Goal: Transaction & Acquisition: Purchase product/service

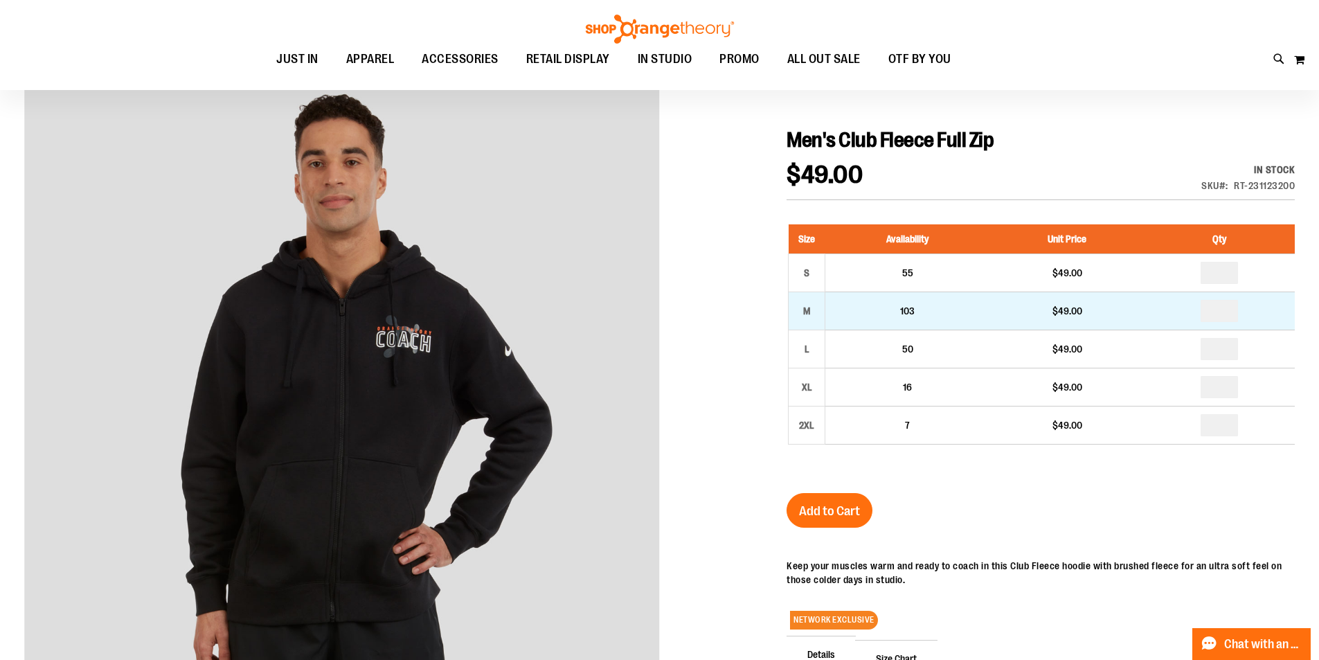
scroll to position [138, 0]
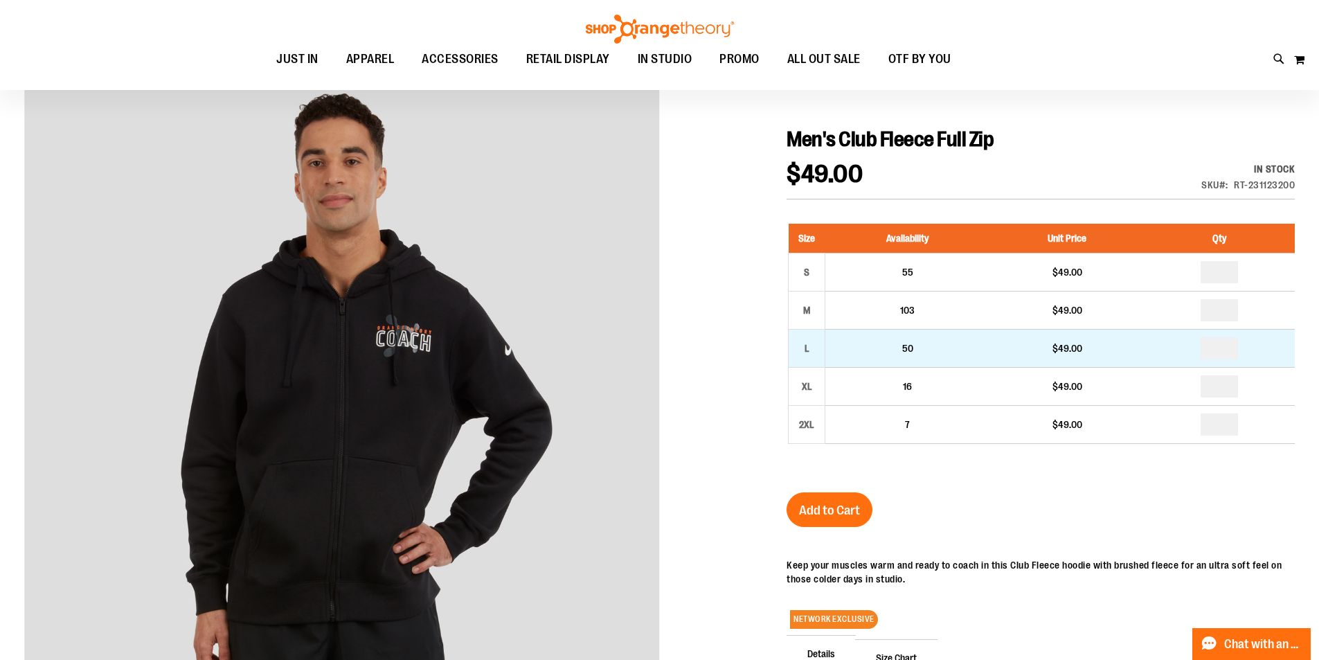
type input "**********"
click at [1222, 356] on input "number" at bounding box center [1219, 348] width 37 height 22
type input "*"
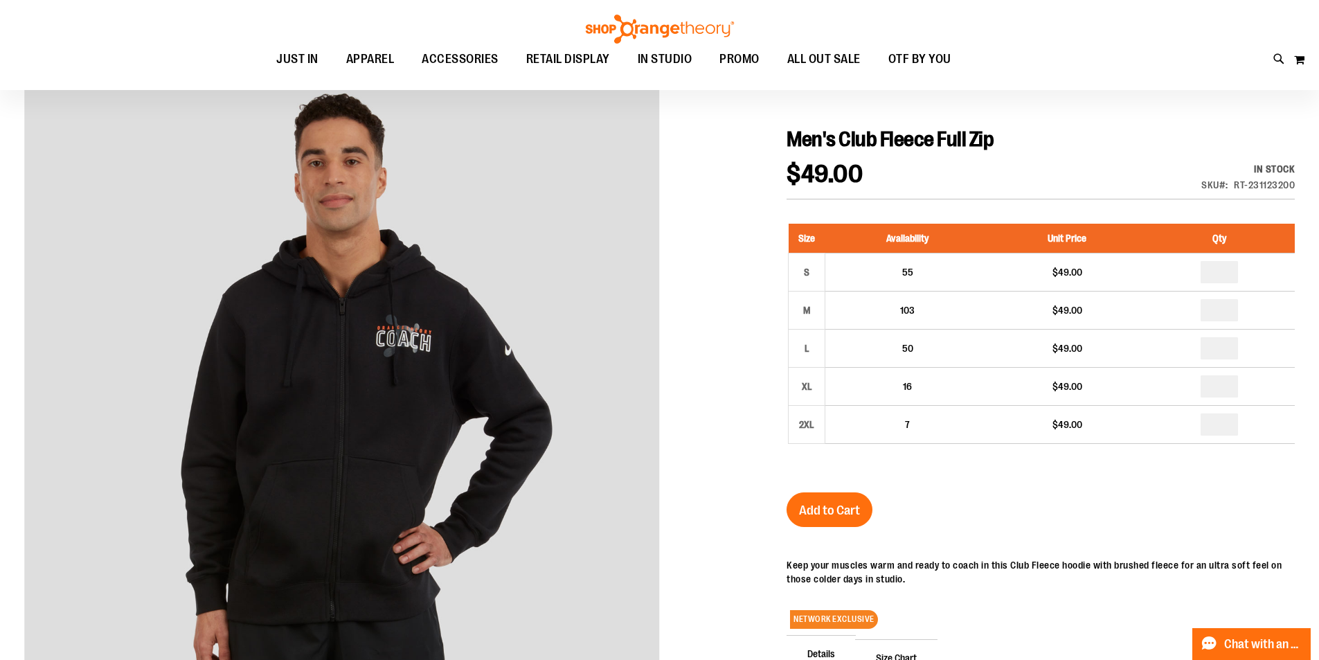
click at [988, 528] on div "Men's Club Fleece Full Zip $49.00 In stock Only %1 left SKU RT-231123200 Size A…" at bounding box center [1041, 491] width 508 height 729
click at [835, 506] on span "Add to Cart" at bounding box center [829, 510] width 61 height 15
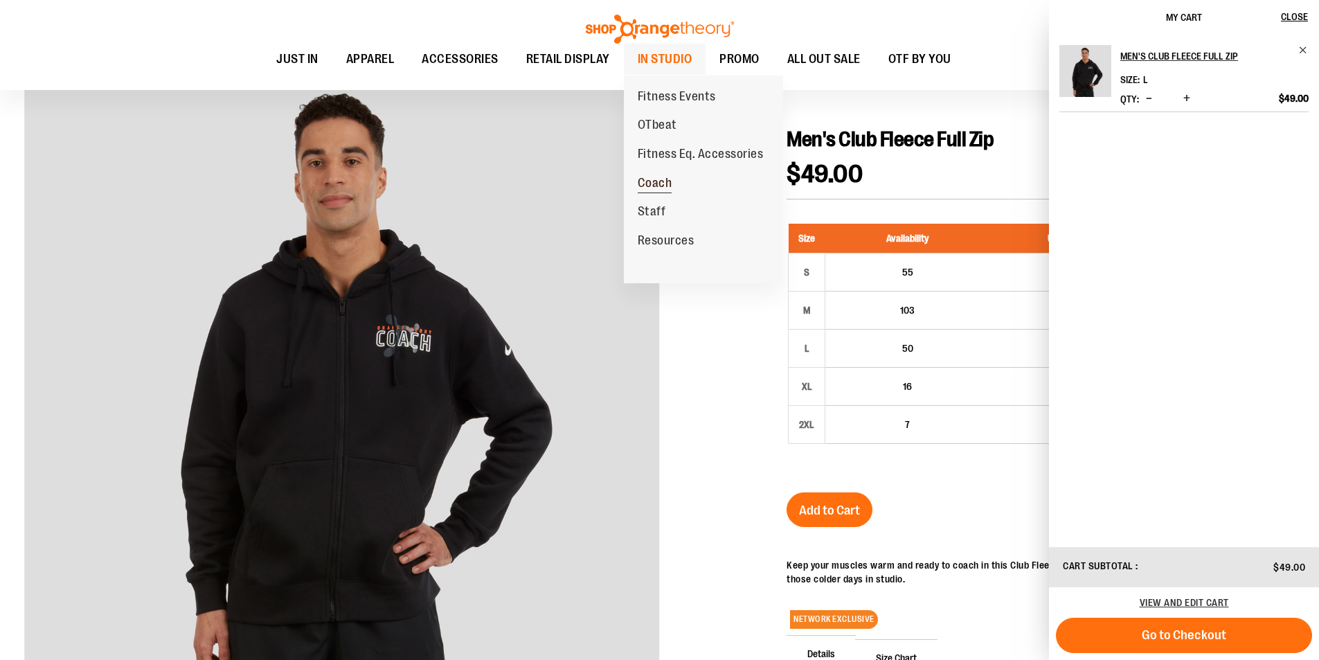
click at [656, 179] on span "Coach" at bounding box center [655, 184] width 35 height 17
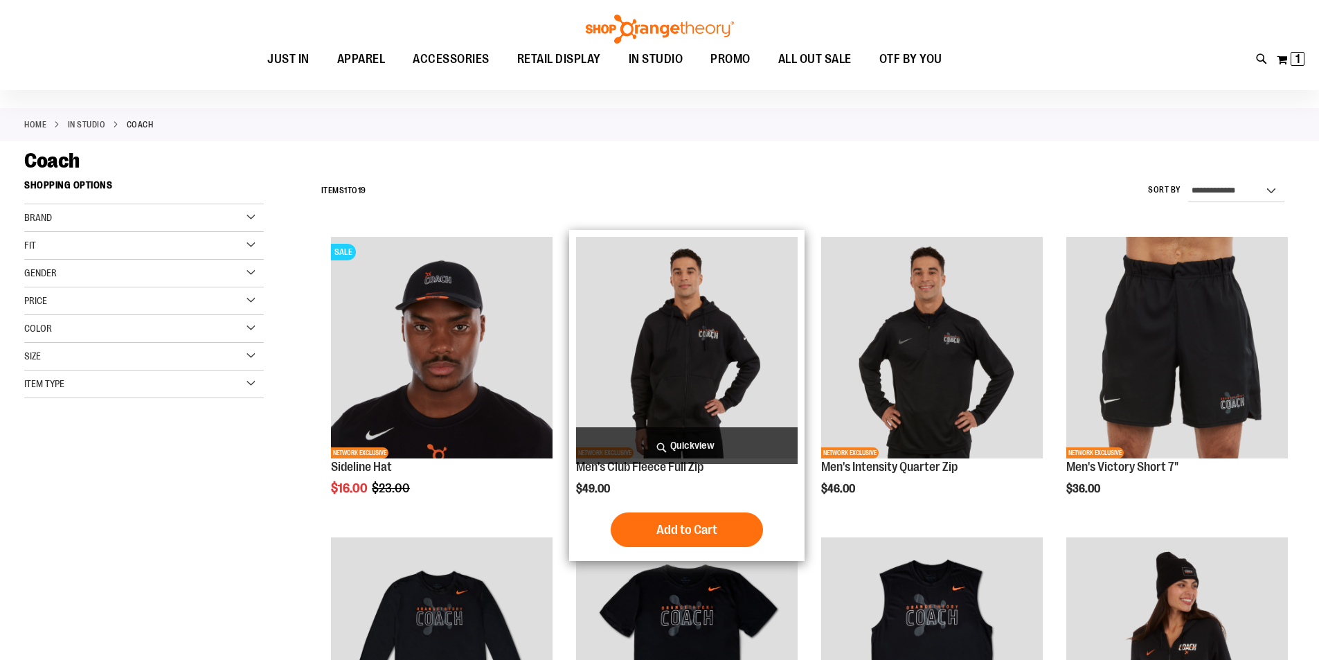
scroll to position [207, 0]
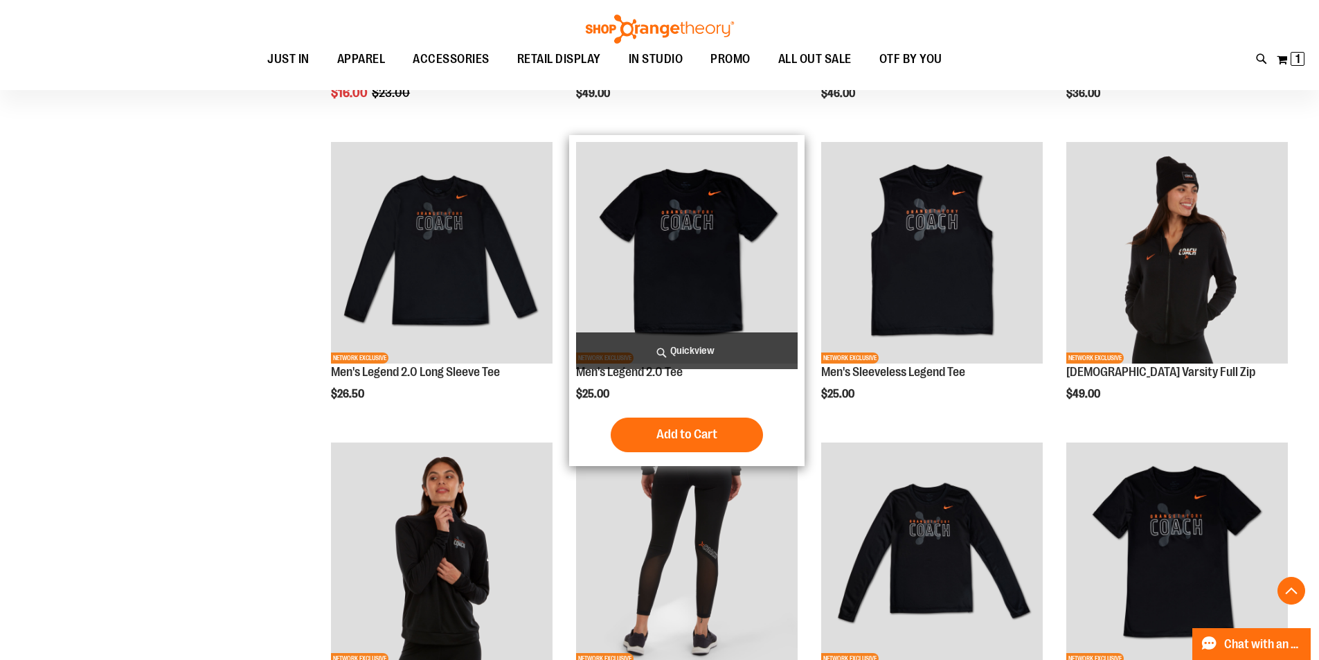
scroll to position [415, 0]
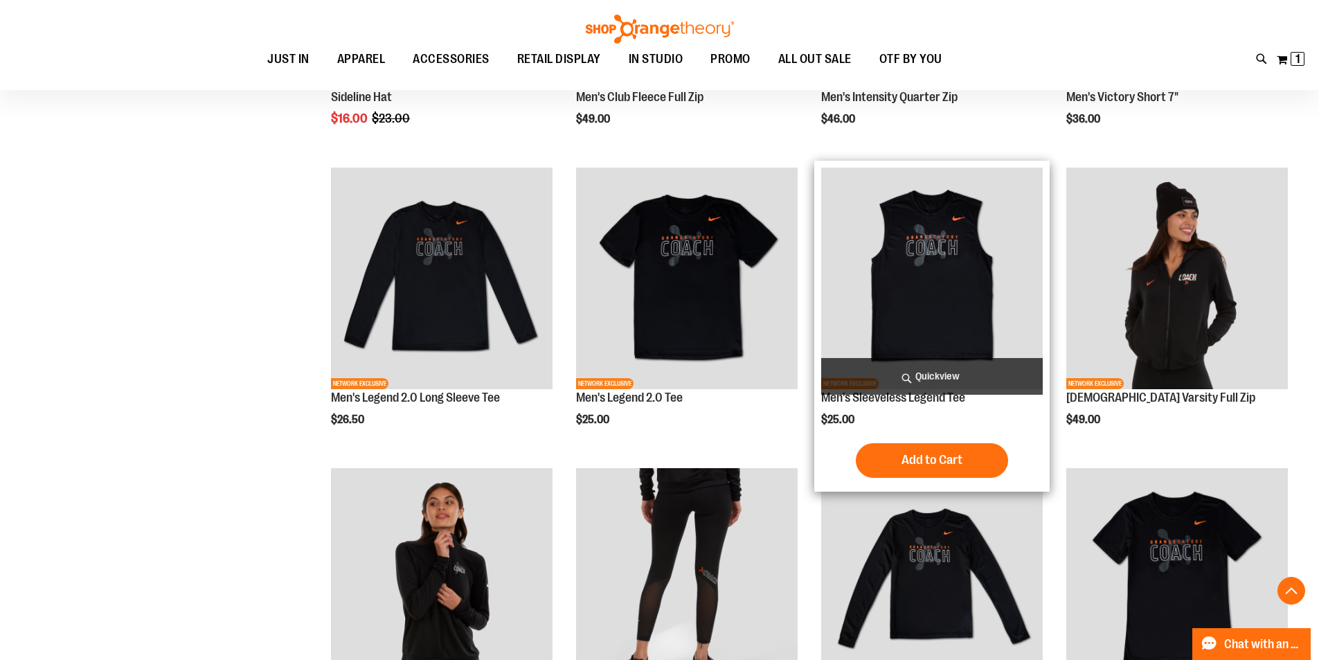
type input "**********"
click at [923, 280] on img "product" at bounding box center [932, 279] width 222 height 222
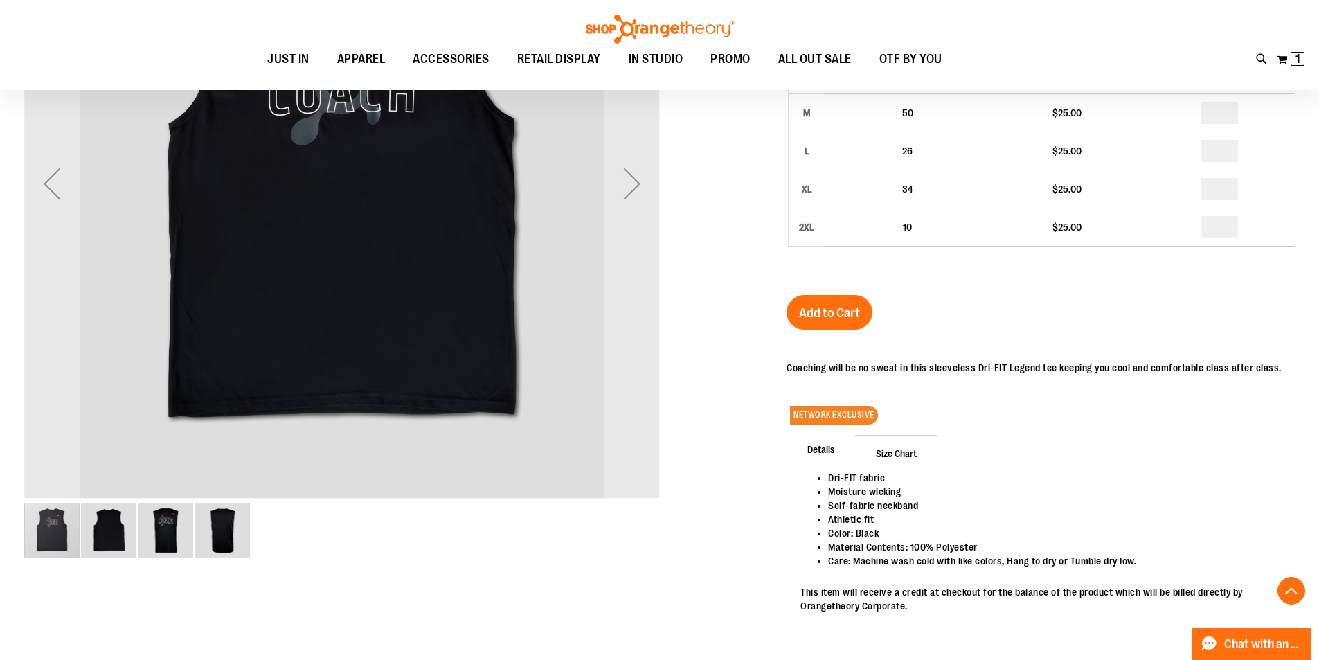
scroll to position [346, 0]
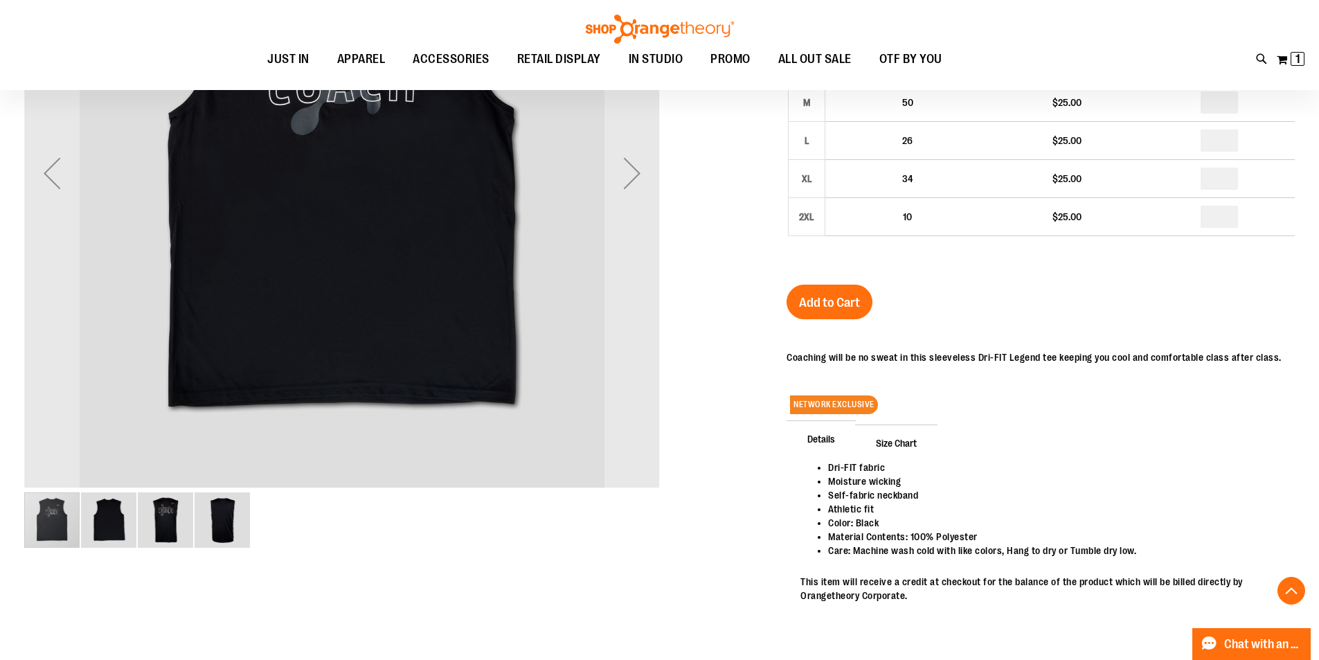
type input "**********"
click at [906, 443] on span "Size Chart" at bounding box center [896, 442] width 82 height 36
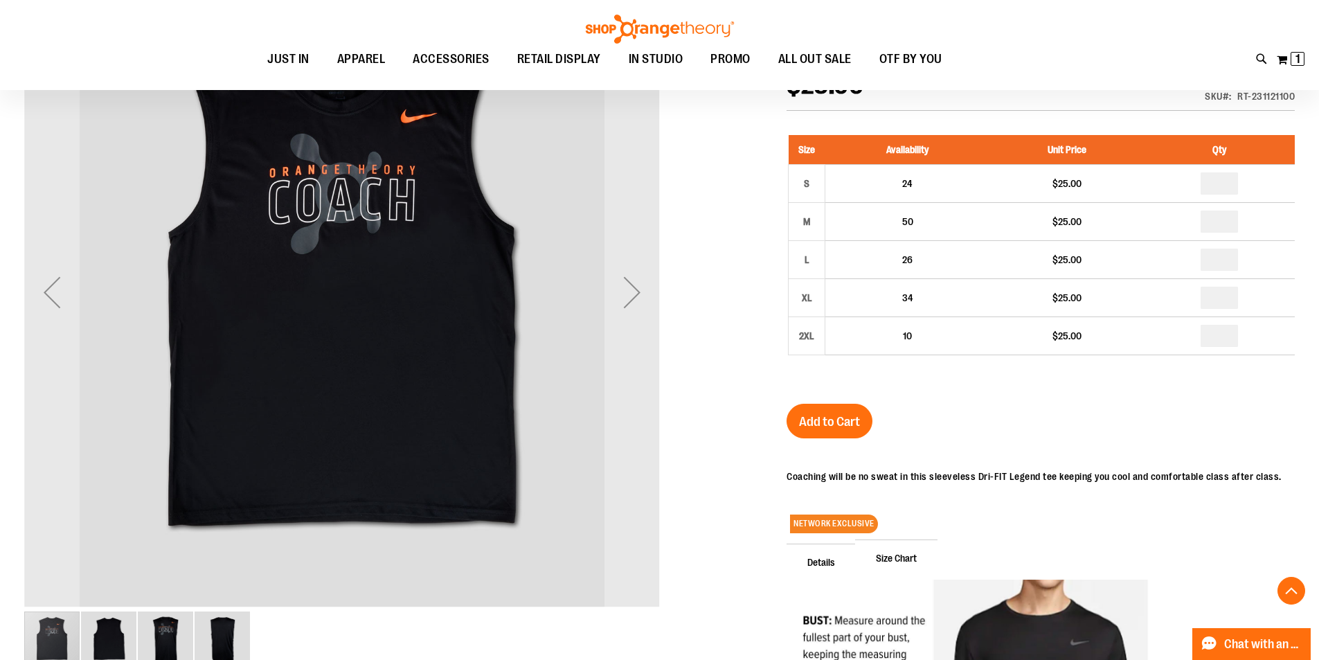
scroll to position [207, 0]
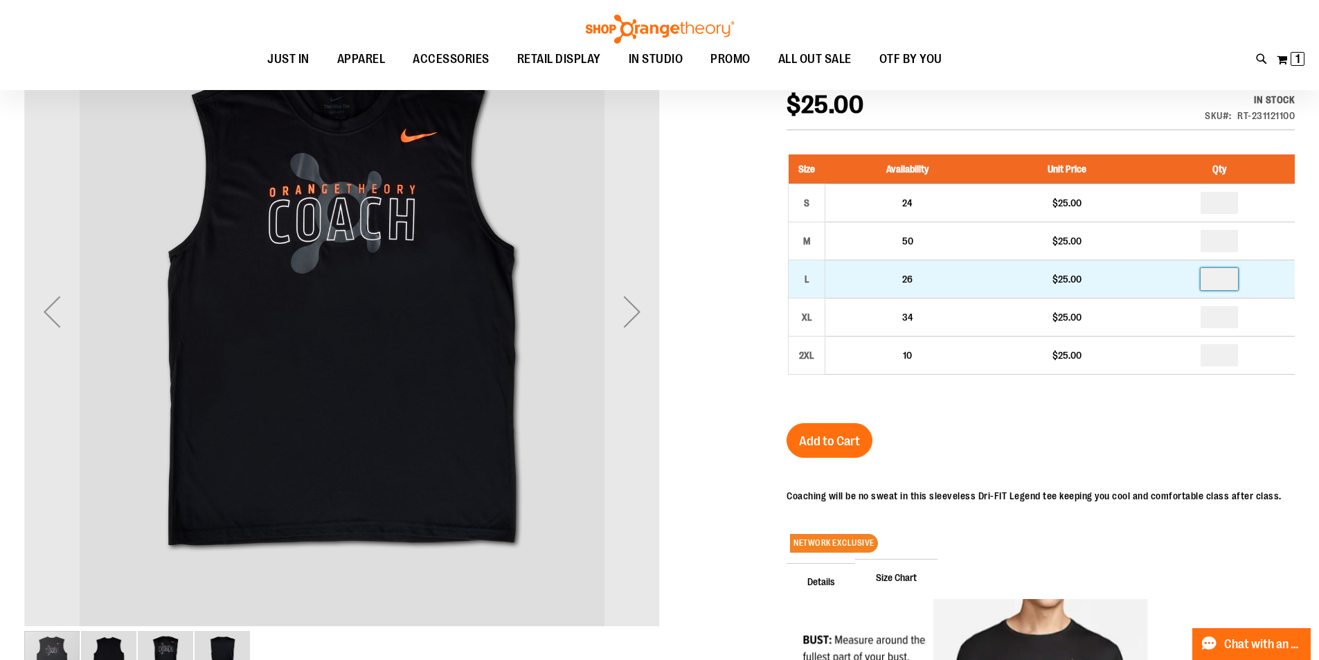
click at [1228, 280] on input "number" at bounding box center [1219, 279] width 37 height 22
type input "*"
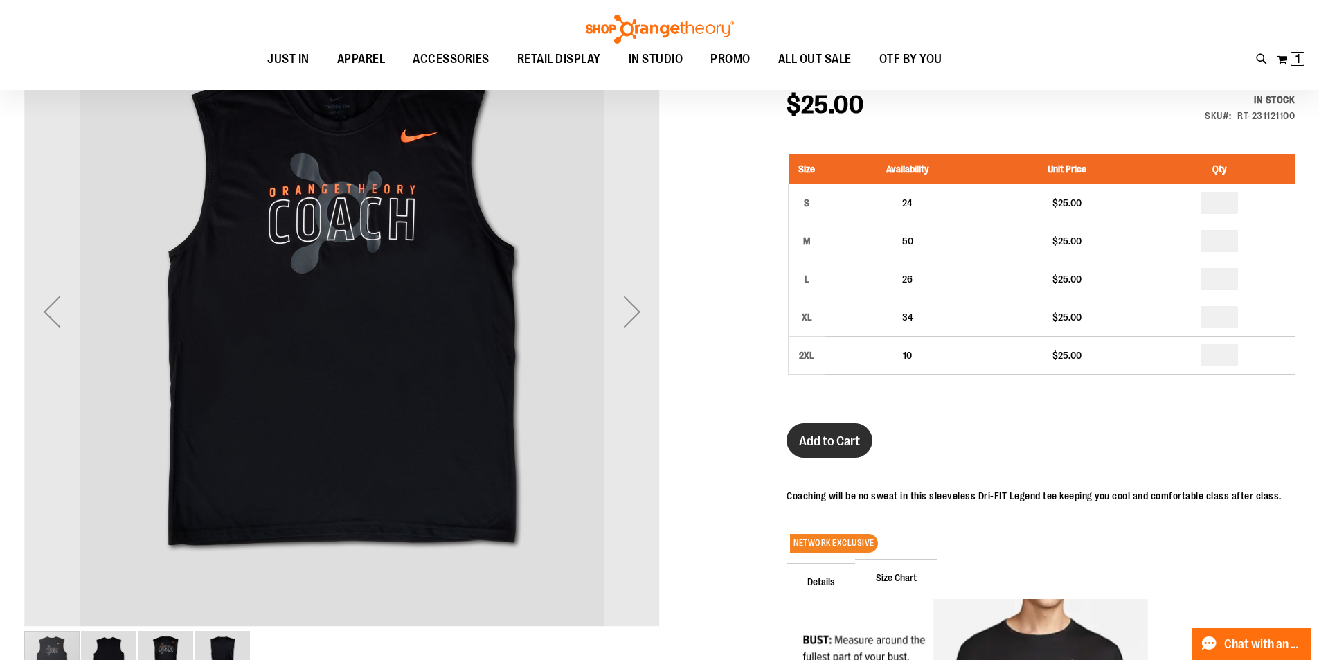
click at [843, 443] on span "Add to Cart" at bounding box center [829, 440] width 61 height 15
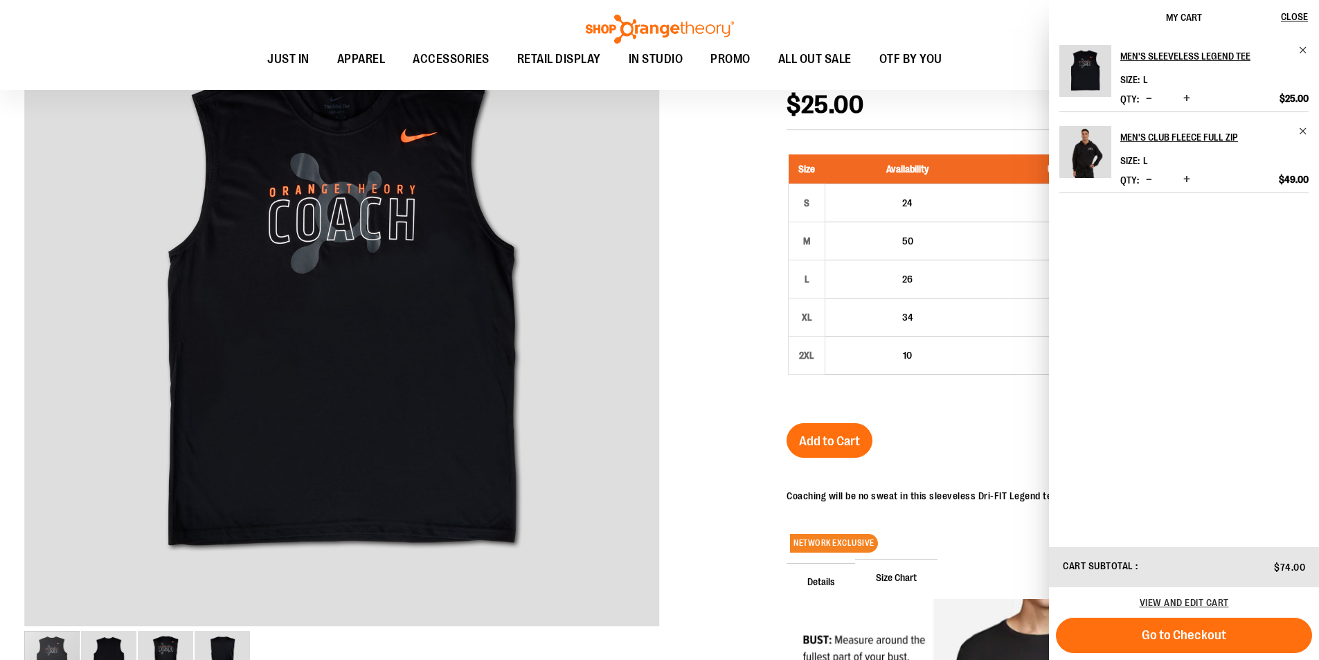
click at [1222, 634] on span "Go to Checkout" at bounding box center [1184, 634] width 84 height 15
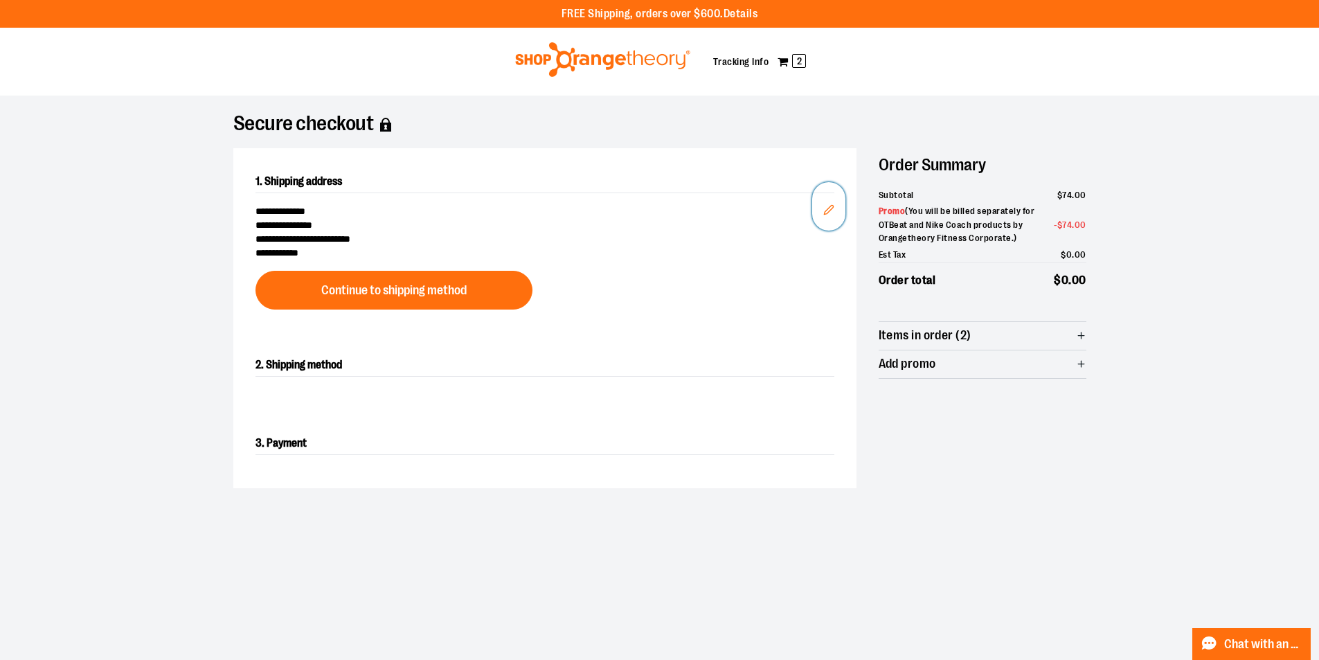
click at [828, 207] on icon "Edit" at bounding box center [828, 209] width 11 height 11
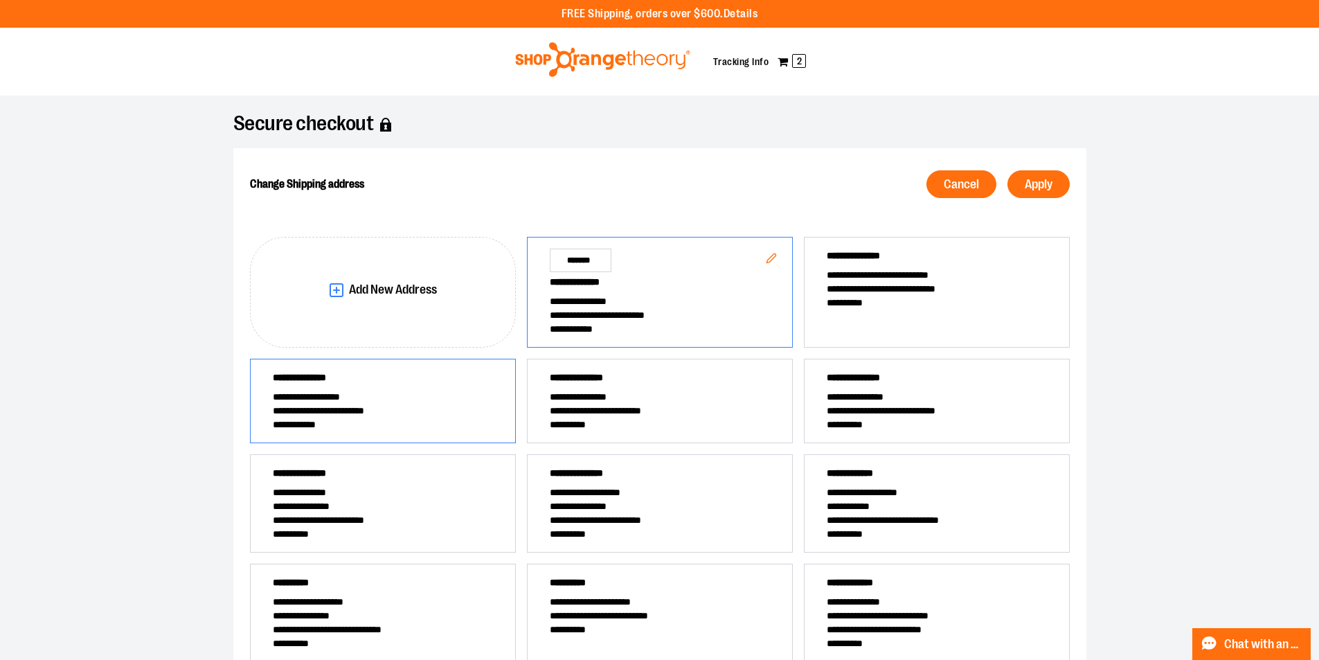
click at [331, 409] on span "**********" at bounding box center [383, 411] width 220 height 14
click at [1039, 184] on span "Apply" at bounding box center [1039, 184] width 28 height 13
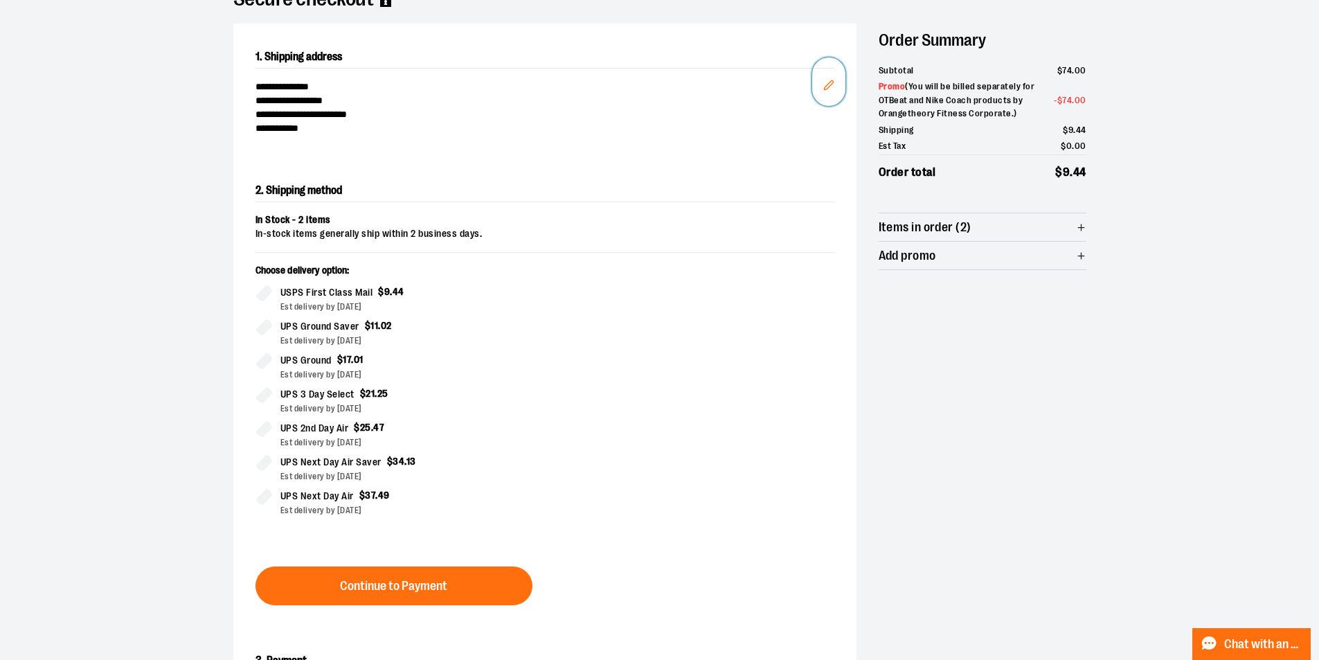
scroll to position [84, 0]
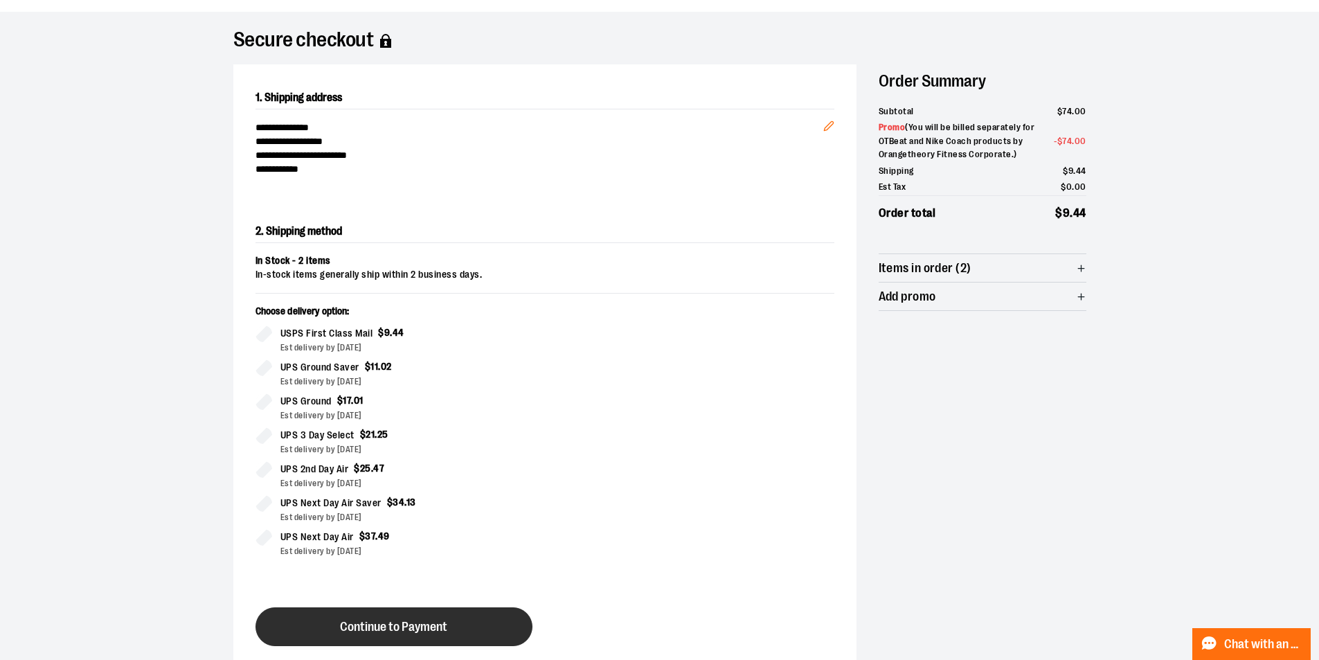
click at [393, 628] on span "Continue to Payment" at bounding box center [393, 626] width 107 height 13
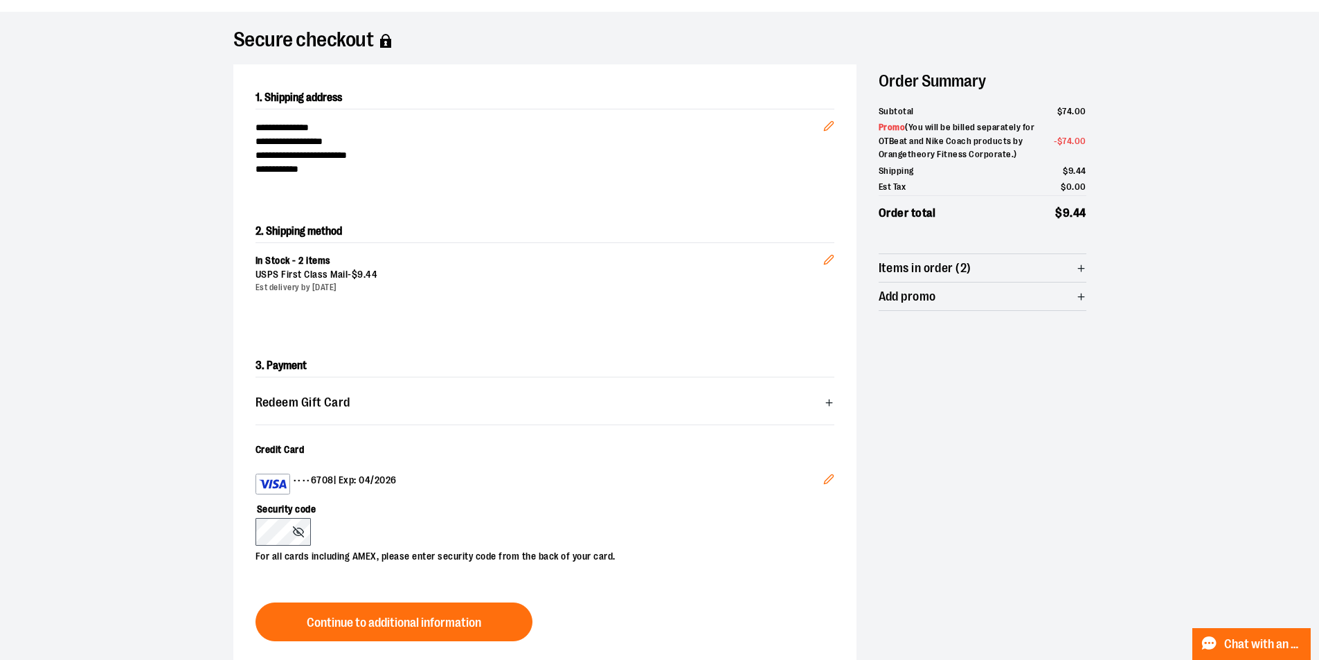
click at [827, 481] on icon "Edit" at bounding box center [828, 479] width 11 height 11
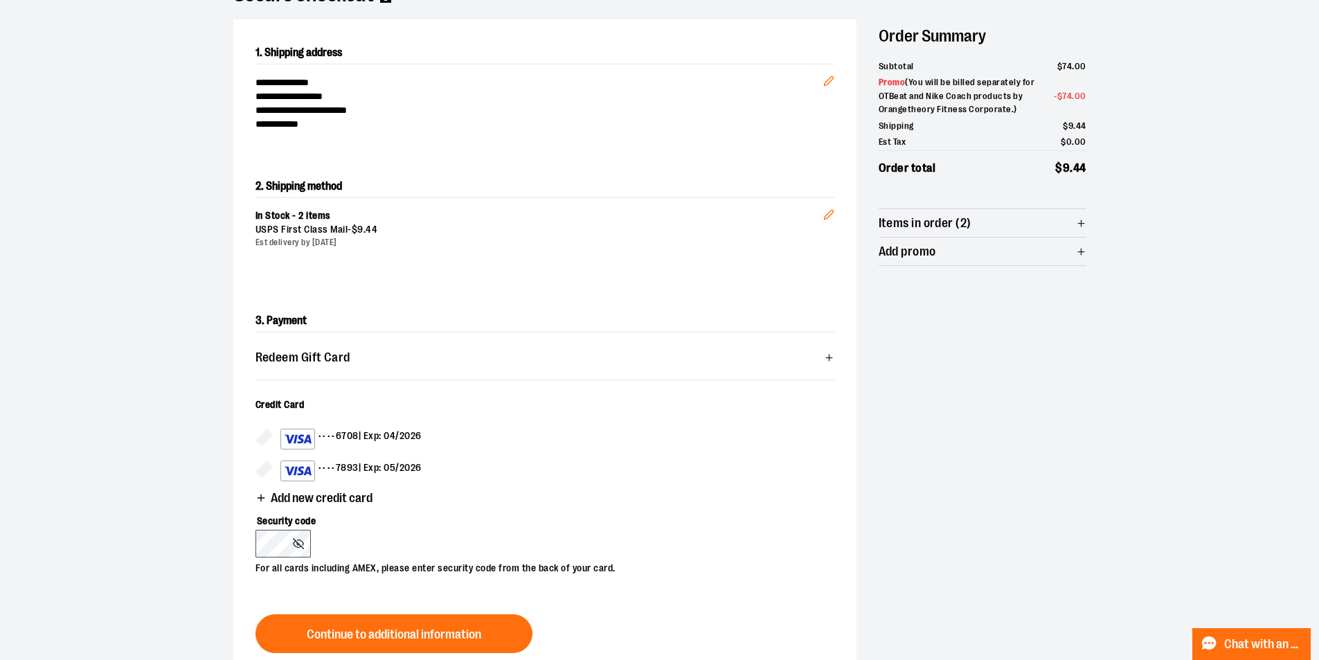
scroll to position [153, 0]
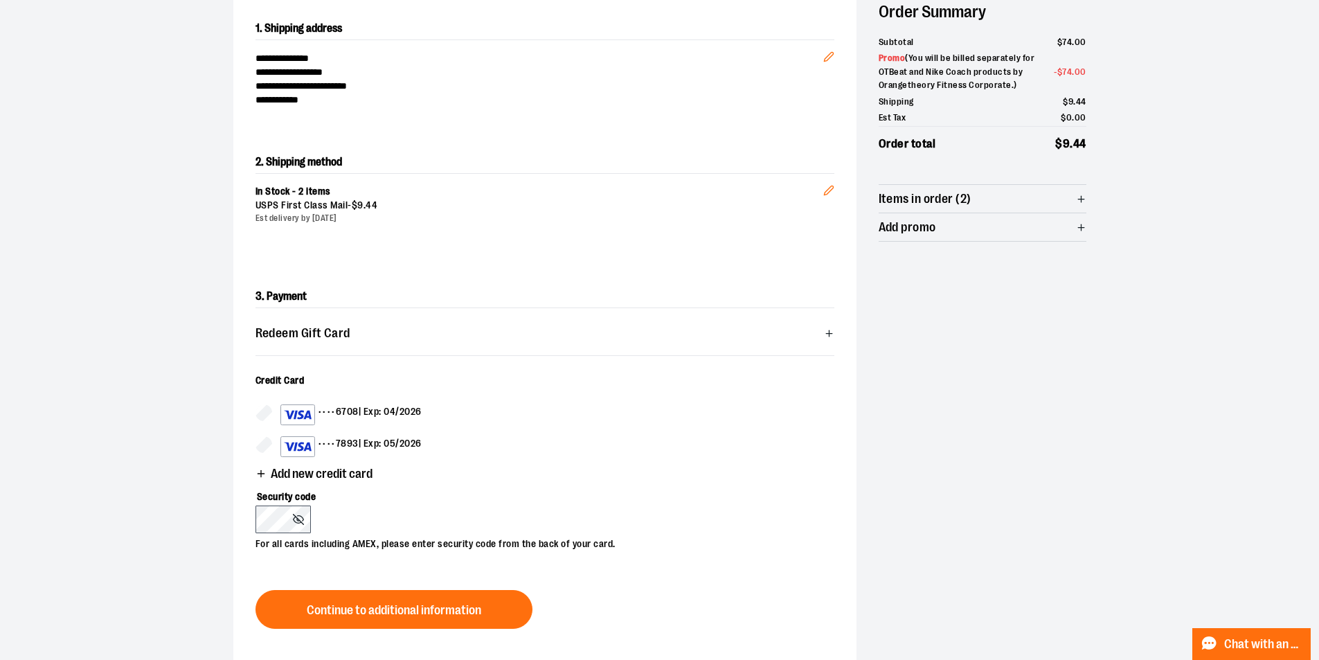
click at [341, 477] on span "Add new credit card" at bounding box center [322, 473] width 102 height 13
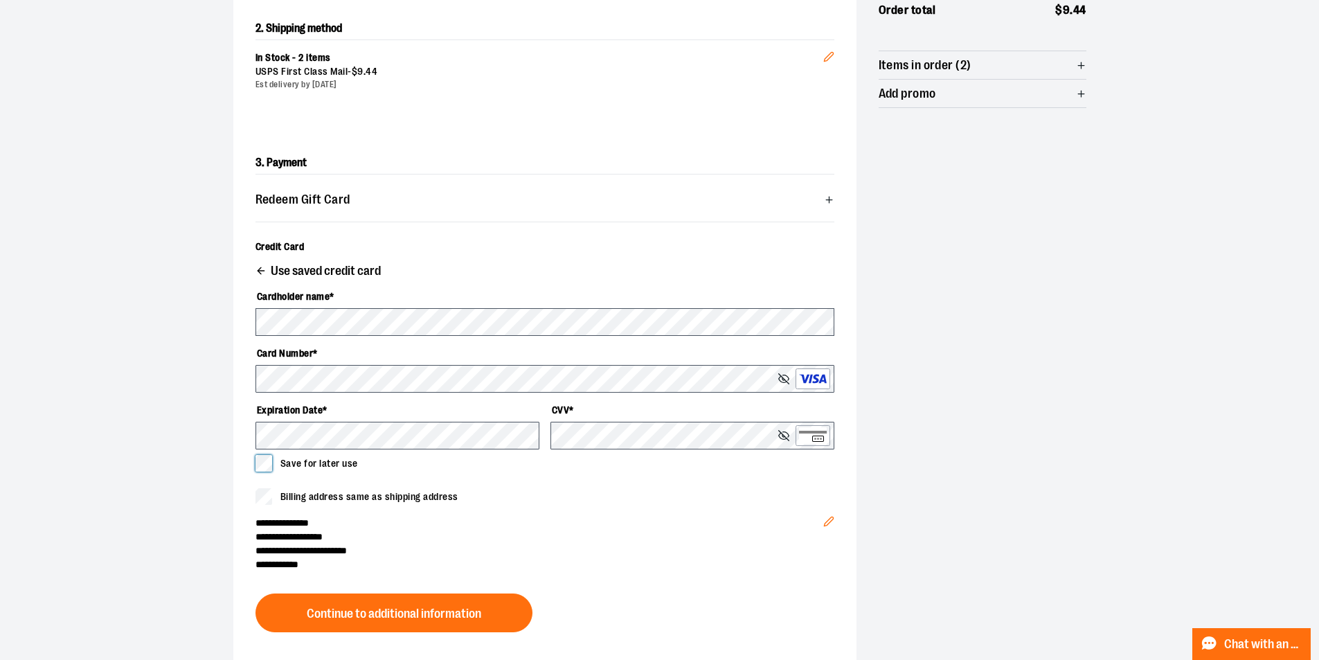
scroll to position [292, 0]
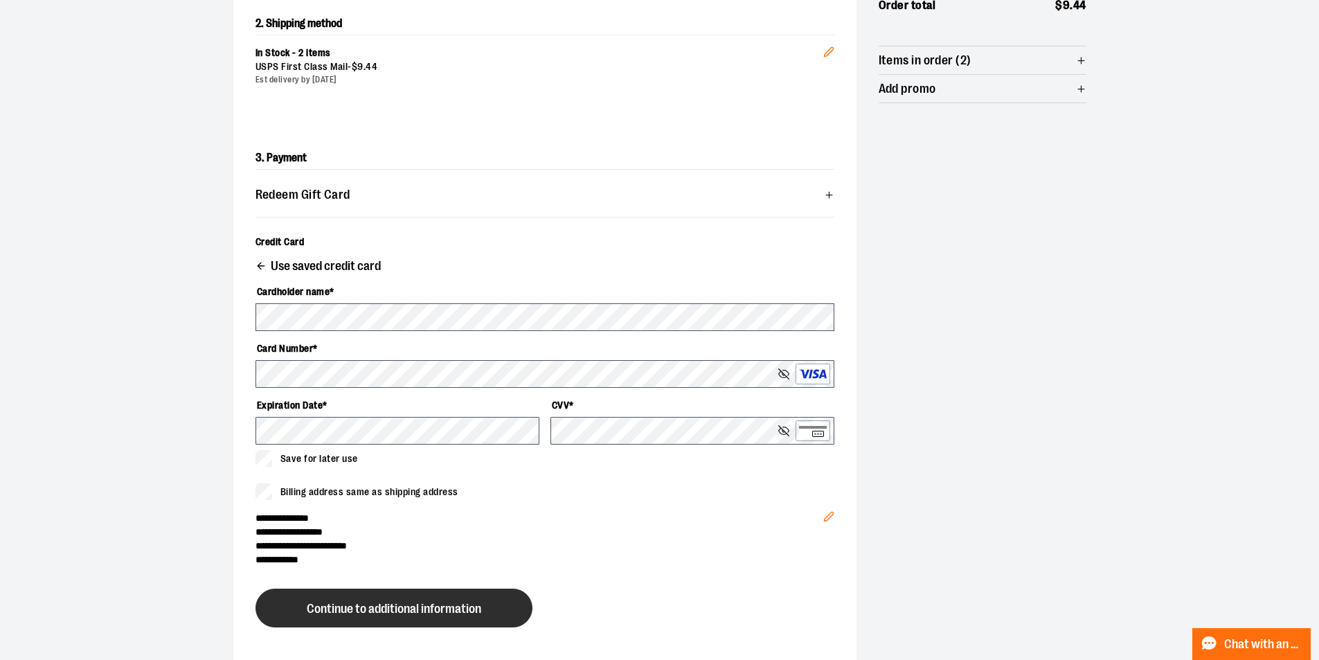
click at [371, 605] on span "Continue to additional information" at bounding box center [394, 608] width 175 height 13
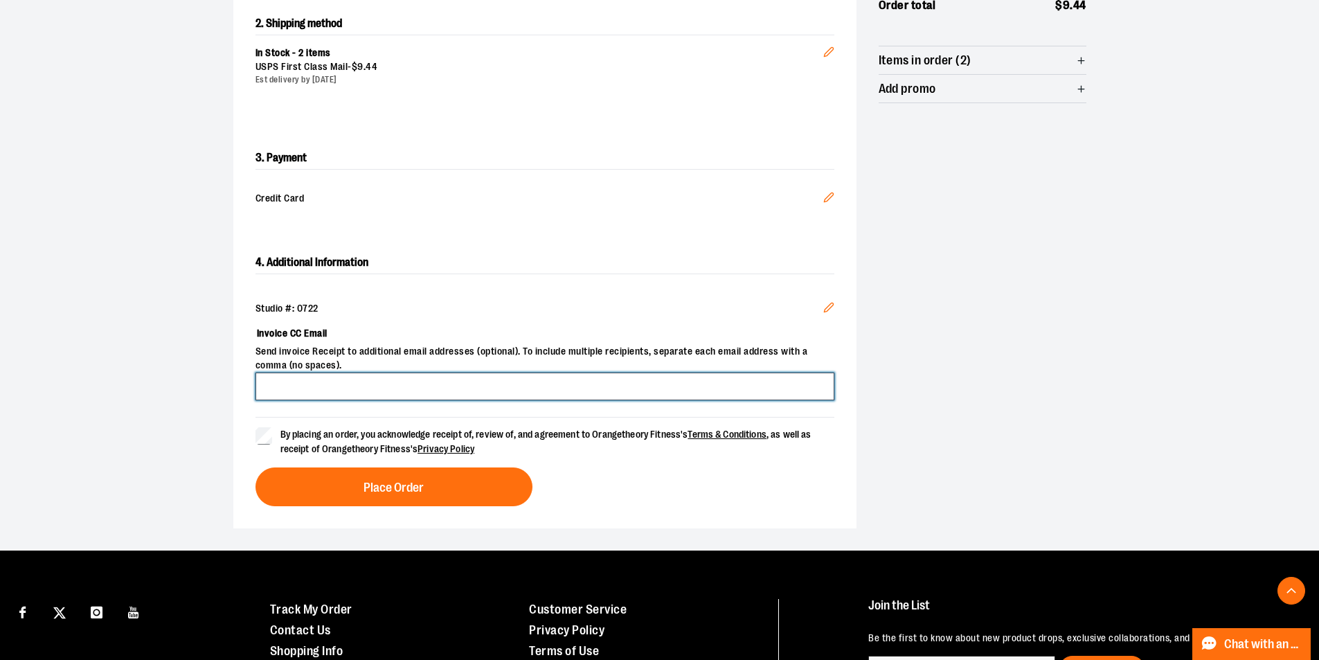
click at [352, 382] on input "Invoice CC Email" at bounding box center [545, 387] width 579 height 28
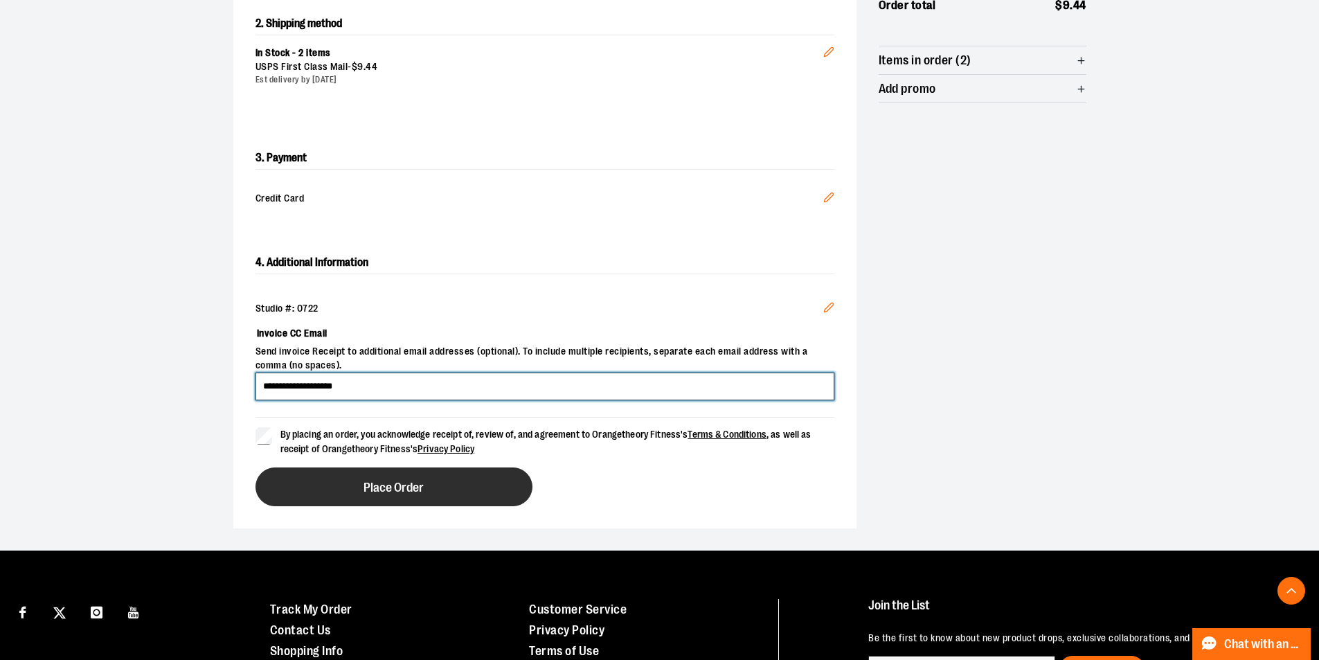
type input "**********"
click at [404, 487] on span "Place Order" at bounding box center [394, 487] width 60 height 13
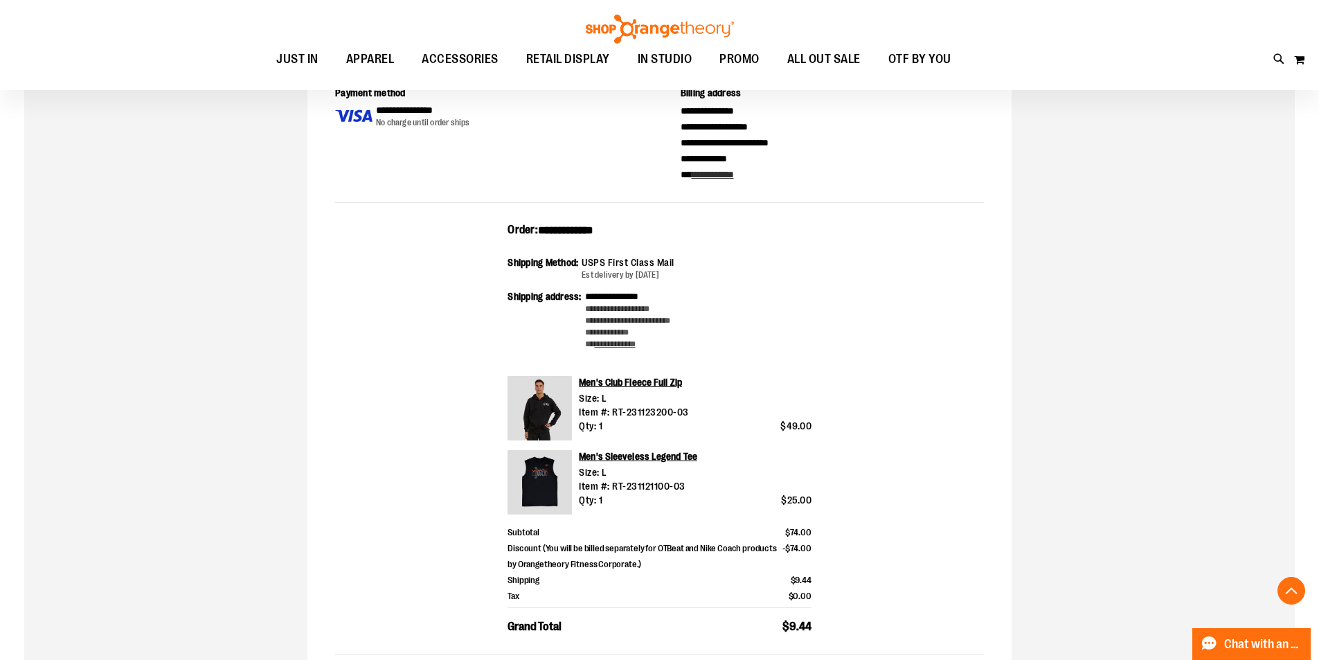
scroll to position [207, 0]
